Goal: Task Accomplishment & Management: Use online tool/utility

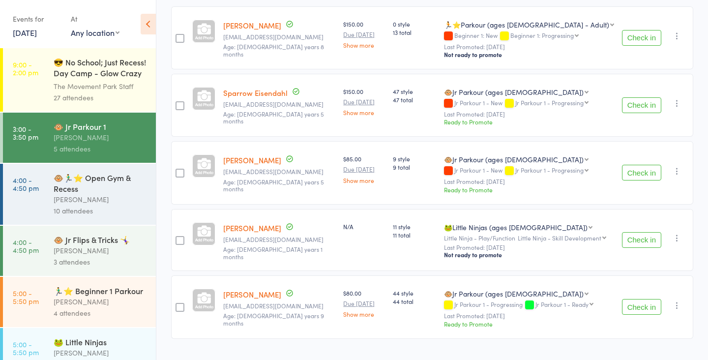
scroll to position [173, 0]
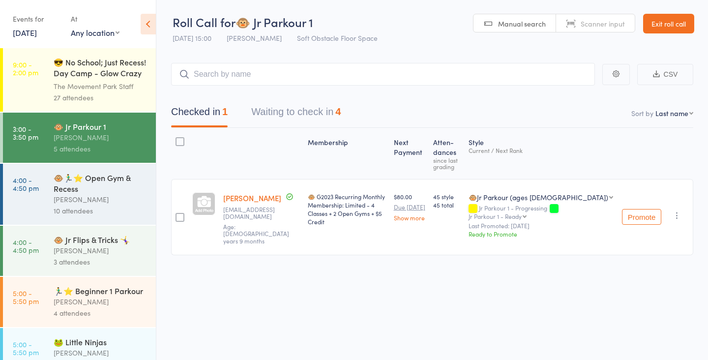
click at [293, 103] on button "Waiting to check in 4" at bounding box center [295, 114] width 89 height 26
